Goal: Obtain resource: Obtain resource

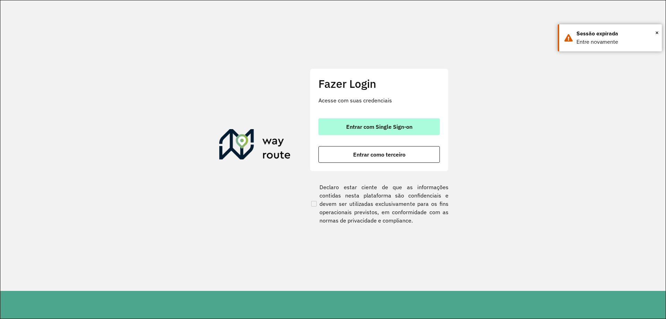
click at [376, 128] on span "Entrar com Single Sign-on" at bounding box center [379, 127] width 66 height 6
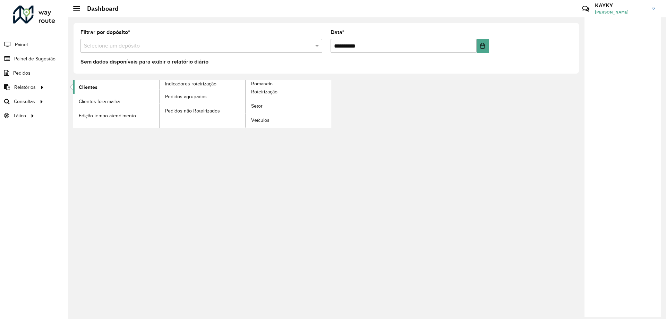
click at [97, 89] on link "Clientes" at bounding box center [116, 87] width 86 height 14
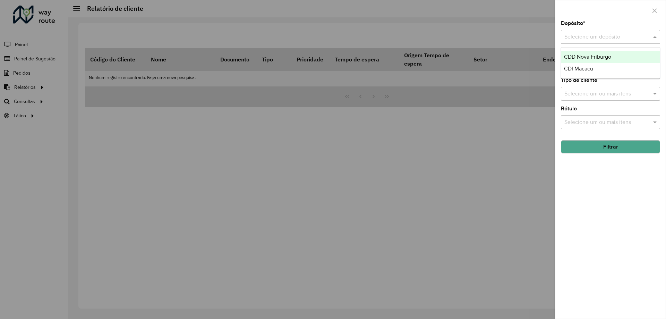
click at [598, 30] on div "Selecione um depósito" at bounding box center [610, 37] width 99 height 14
click at [586, 56] on span "CDD Nova Friburgo" at bounding box center [587, 57] width 47 height 6
click at [606, 70] on div "Selecione um ou mais itens" at bounding box center [610, 65] width 99 height 14
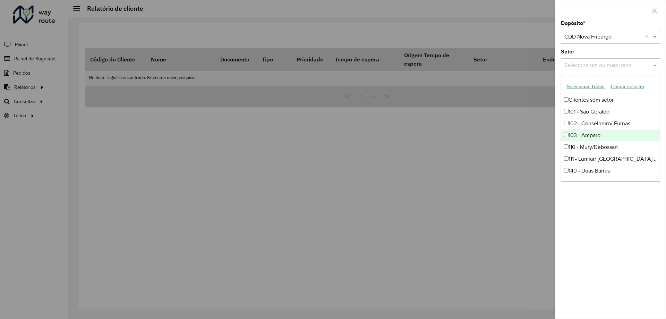
click at [585, 264] on div "Depósito * Selecione um depósito × CDD Nova Friburgo × Setor Selecione um ou ma…" at bounding box center [611, 170] width 110 height 298
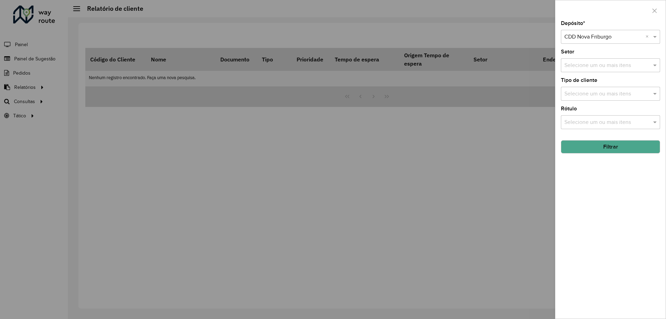
click at [601, 94] on input "text" at bounding box center [607, 94] width 89 height 8
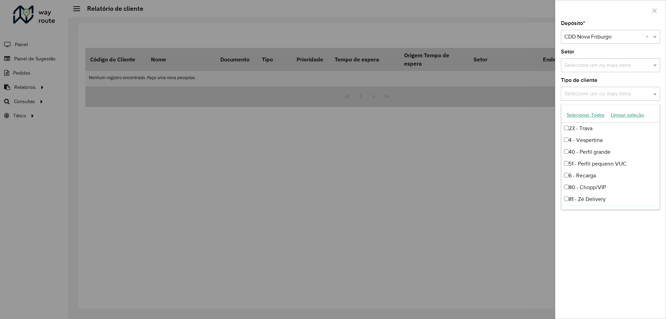
click at [610, 275] on div "Depósito * Selecione um depósito × CDD Nova Friburgo × Setor Selecione um ou ma…" at bounding box center [611, 170] width 110 height 298
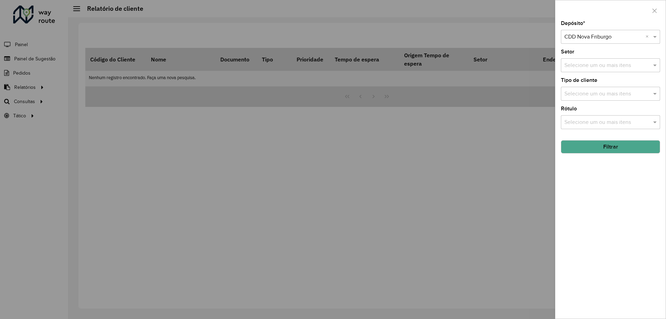
click at [608, 148] on button "Filtrar" at bounding box center [610, 146] width 99 height 13
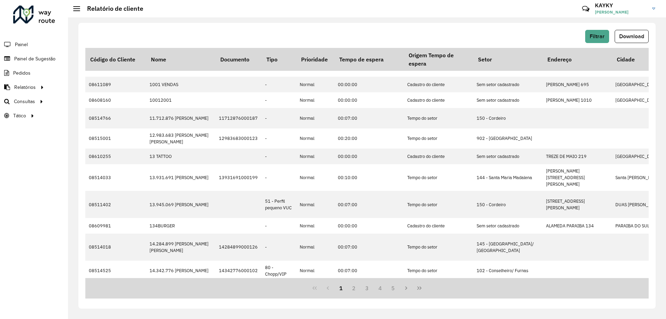
drag, startPoint x: 250, startPoint y: 278, endPoint x: 256, endPoint y: 278, distance: 5.6
click at [258, 279] on div "1 2 3 4 5" at bounding box center [367, 288] width 564 height 20
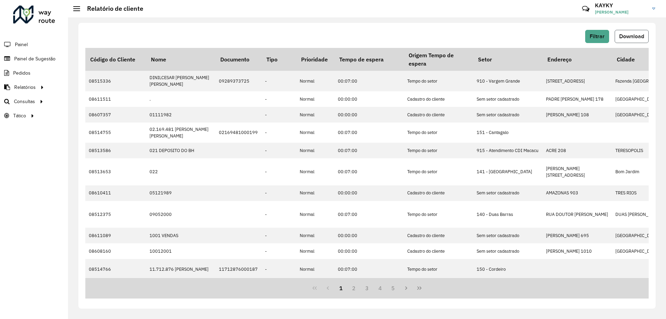
click at [629, 36] on span "Download" at bounding box center [632, 36] width 25 height 6
click at [641, 32] on button "Download" at bounding box center [632, 36] width 34 height 13
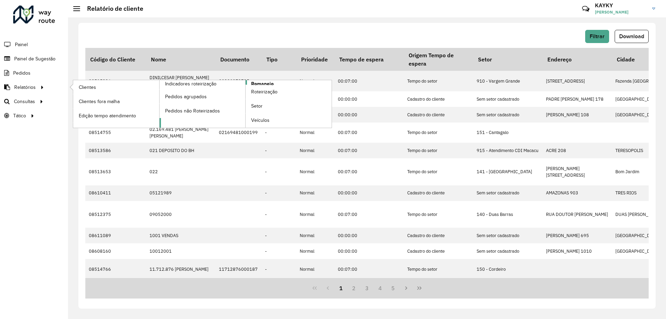
click at [266, 84] on span "Romaneio" at bounding box center [262, 83] width 23 height 7
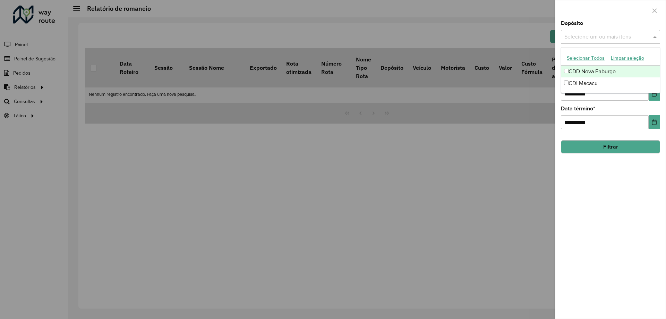
click at [591, 37] on input "text" at bounding box center [607, 37] width 89 height 8
click at [591, 71] on div "CDD Nova Friburgo" at bounding box center [611, 72] width 99 height 12
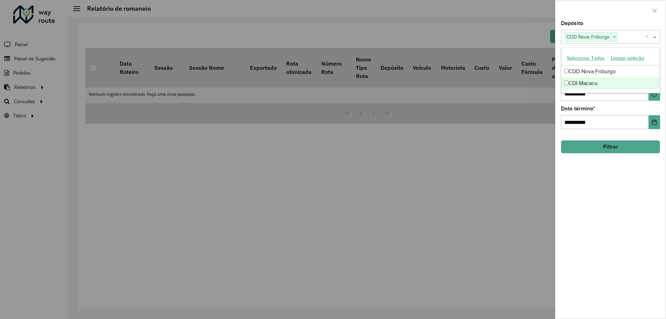
click at [593, 211] on div "**********" at bounding box center [611, 170] width 110 height 298
click at [652, 90] on button "Choose Date" at bounding box center [654, 94] width 11 height 14
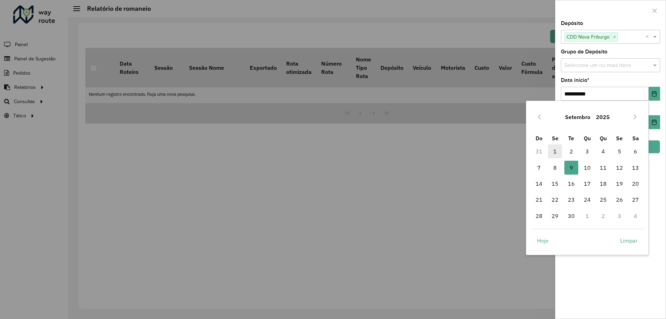
click at [555, 149] on span "1" at bounding box center [555, 151] width 14 height 14
type input "**********"
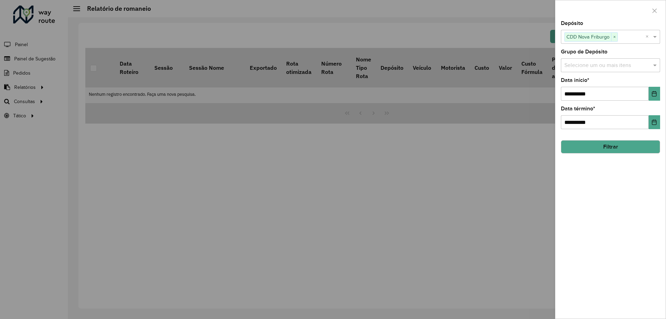
click at [630, 148] on button "Filtrar" at bounding box center [610, 146] width 99 height 13
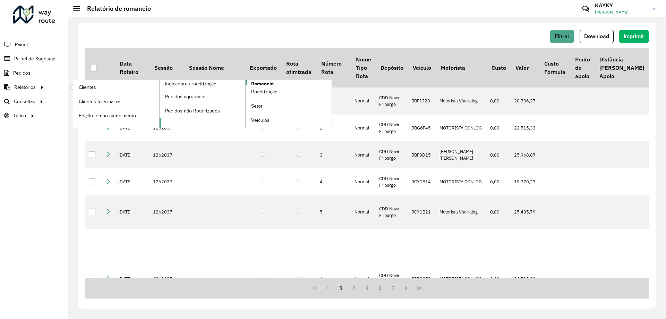
click at [264, 83] on span "Romaneio" at bounding box center [262, 83] width 23 height 7
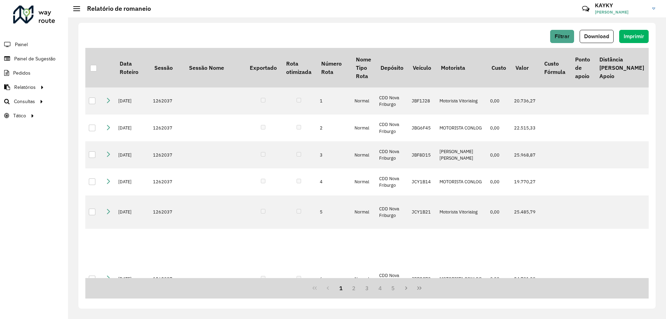
click at [548, 32] on div "Filtrar Download Imprimir" at bounding box center [367, 36] width 564 height 13
click at [568, 36] on span "Filtrar" at bounding box center [562, 36] width 15 height 6
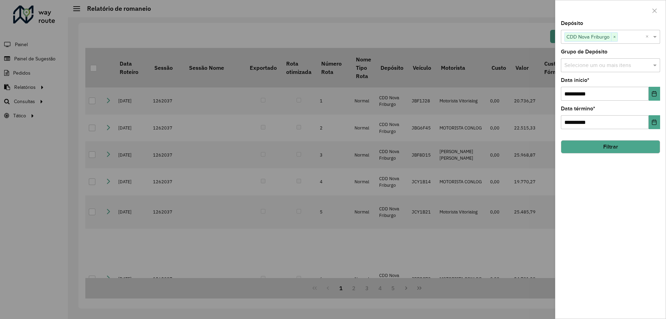
click at [604, 148] on button "Filtrar" at bounding box center [610, 146] width 99 height 13
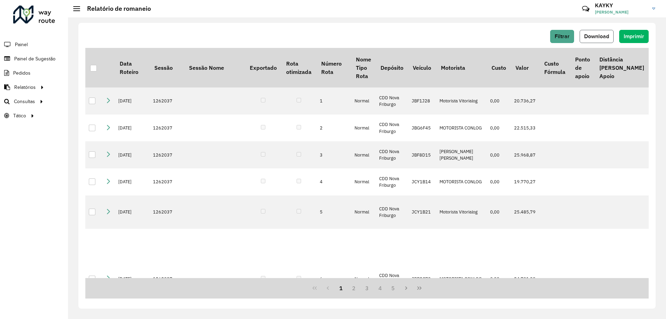
click at [597, 36] on span "Download" at bounding box center [597, 36] width 25 height 6
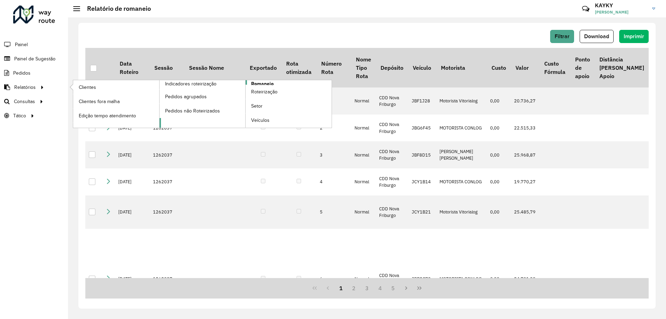
click at [274, 82] on link "Romaneio" at bounding box center [246, 104] width 173 height 48
click at [261, 83] on span "Romaneio" at bounding box center [262, 83] width 23 height 7
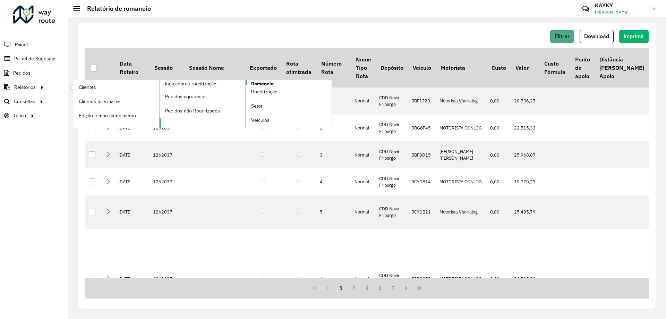
click at [261, 83] on span "Romaneio" at bounding box center [262, 83] width 23 height 7
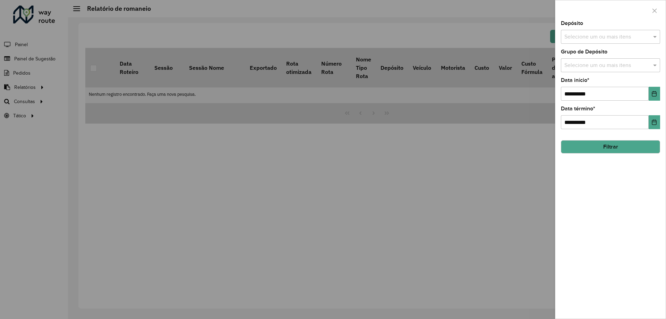
click at [329, 97] on div at bounding box center [333, 159] width 666 height 319
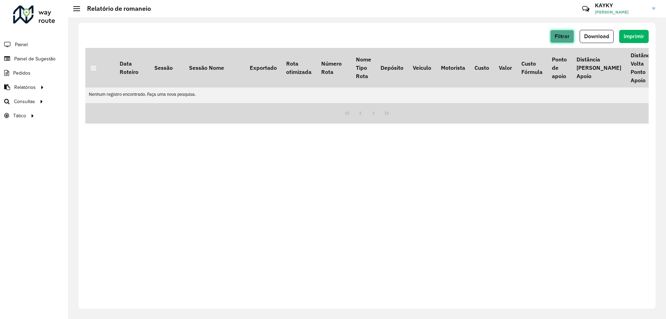
click at [551, 32] on button "Filtrar" at bounding box center [563, 36] width 24 height 13
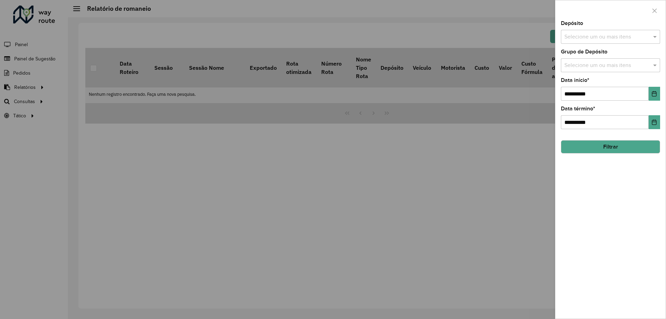
click at [593, 39] on input "text" at bounding box center [607, 37] width 89 height 8
click at [585, 71] on div "CDD Nova Friburgo" at bounding box center [611, 72] width 99 height 12
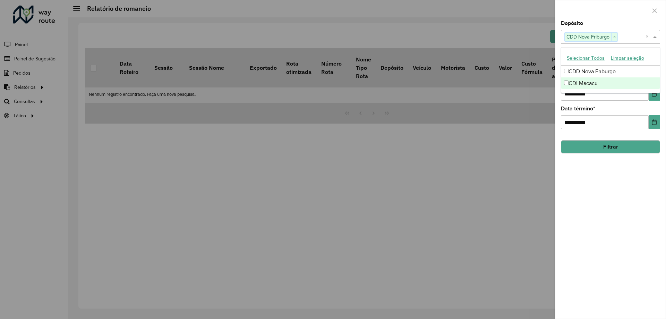
click at [616, 192] on div "**********" at bounding box center [611, 170] width 110 height 298
click at [603, 70] on div "Selecione um ou mais itens" at bounding box center [610, 65] width 99 height 14
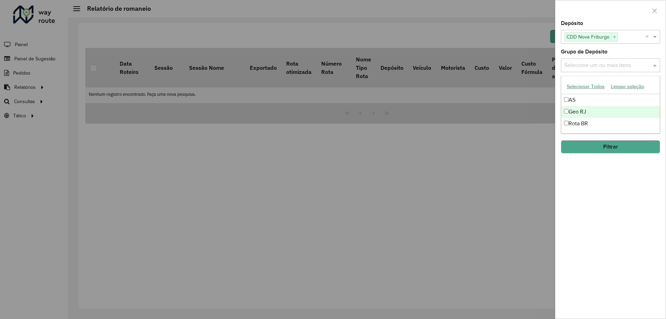
click at [571, 115] on div "Geo RJ" at bounding box center [611, 112] width 99 height 12
click at [585, 181] on div "**********" at bounding box center [611, 170] width 110 height 298
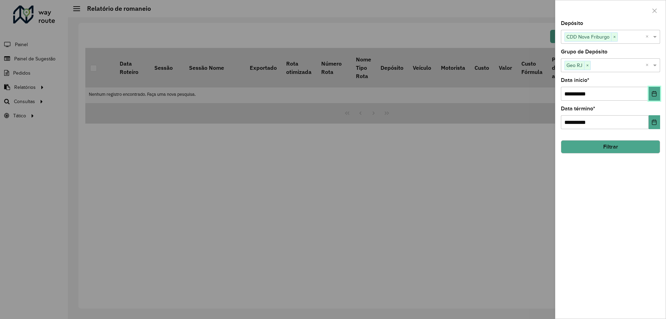
click at [652, 96] on icon "Choose Date" at bounding box center [655, 94] width 6 height 6
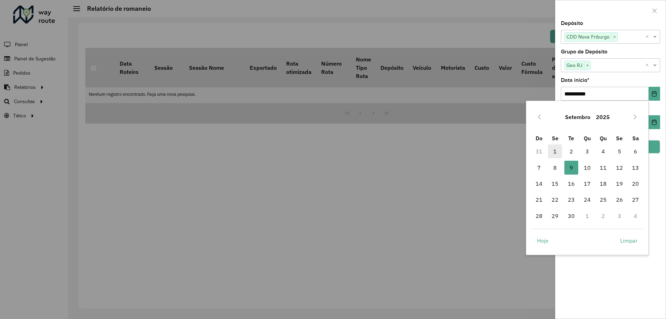
click at [558, 151] on span "1" at bounding box center [555, 151] width 14 height 14
type input "**********"
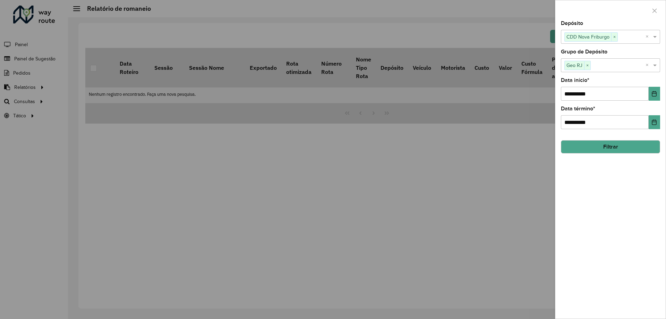
click at [638, 138] on hb-field-button "Filtrar" at bounding box center [610, 144] width 99 height 19
click at [638, 150] on button "Filtrar" at bounding box center [610, 146] width 99 height 13
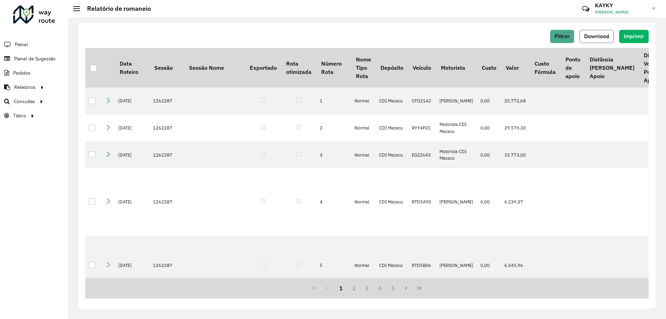
click at [597, 40] on button "Download" at bounding box center [597, 36] width 34 height 13
